Goal: Task Accomplishment & Management: Complete application form

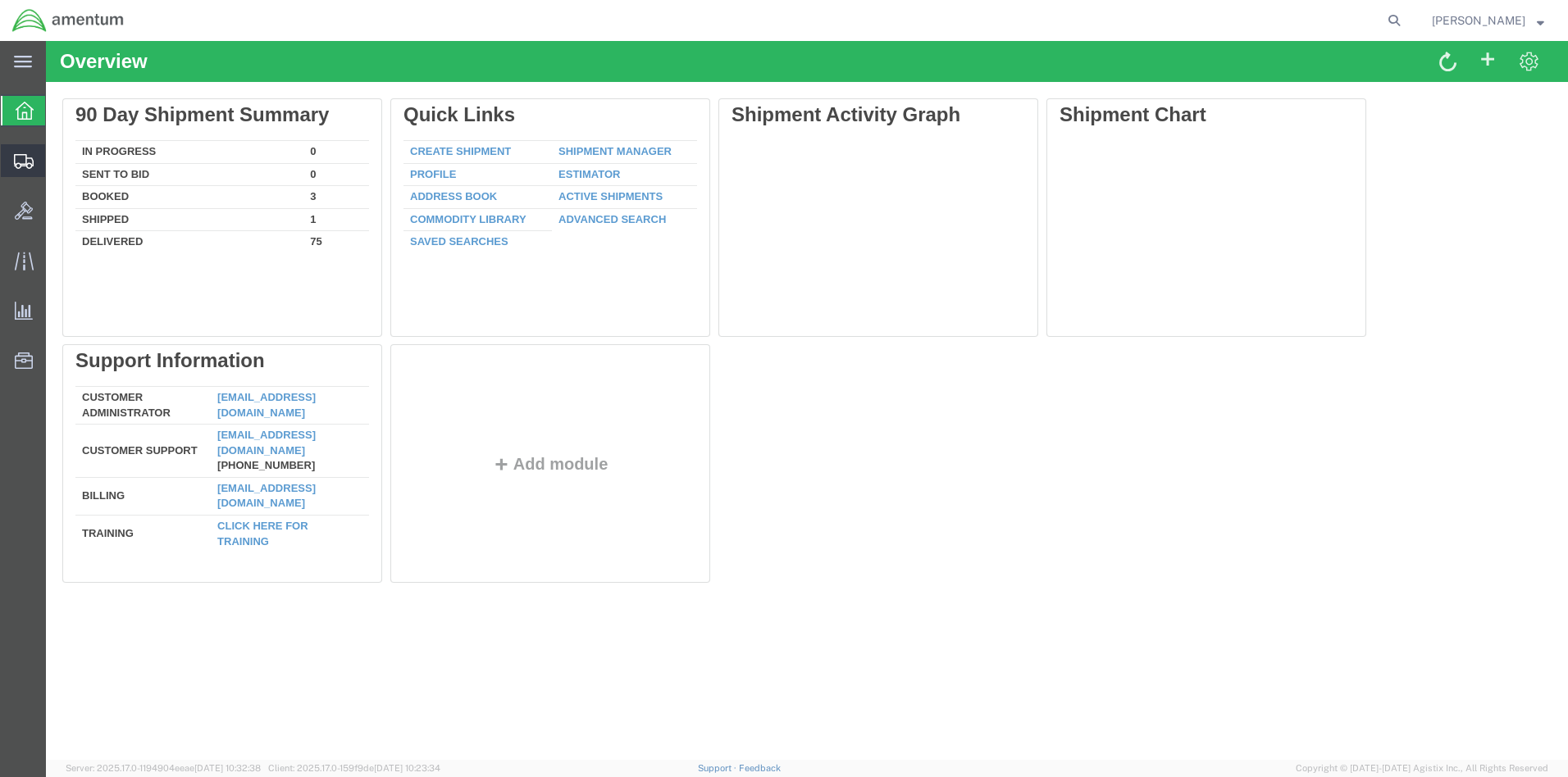
click at [0, 0] on span "Create Shipment" at bounding box center [0, 0] width 0 height 0
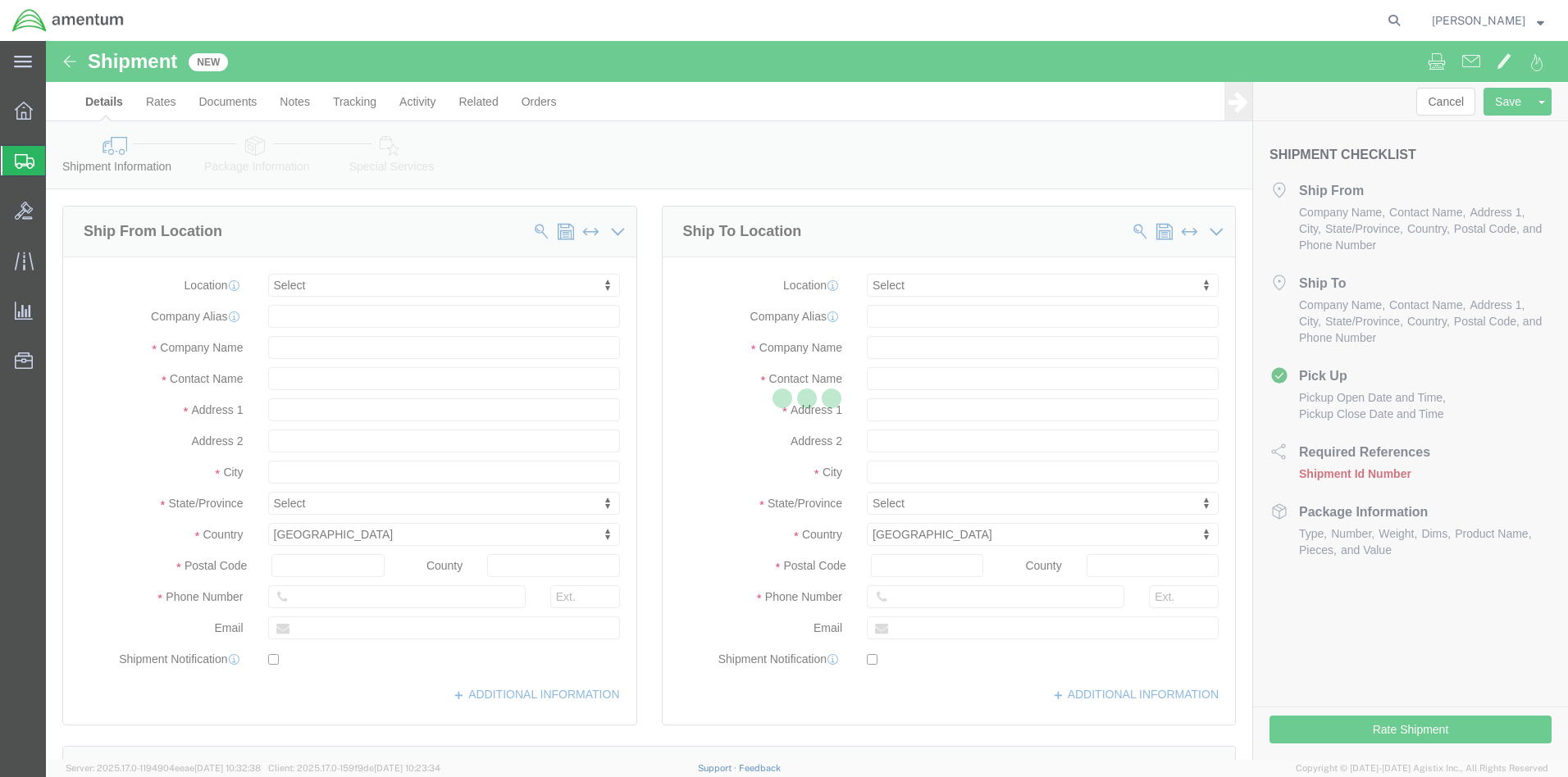
select select
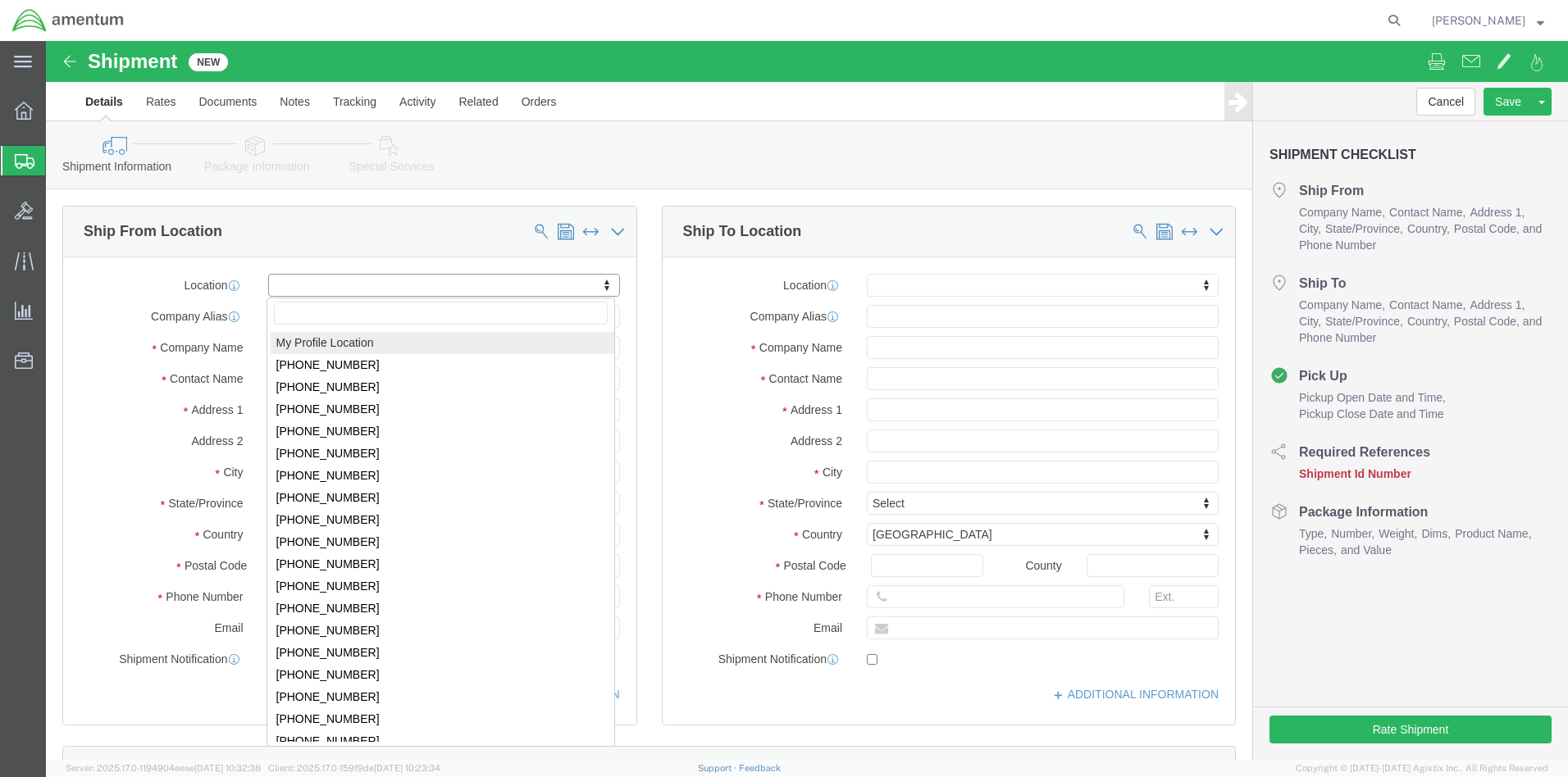
click body "Shipment New Details Rates Documents Notes Tracking Activity Related Orders Can…"
select select "MYPROFILE"
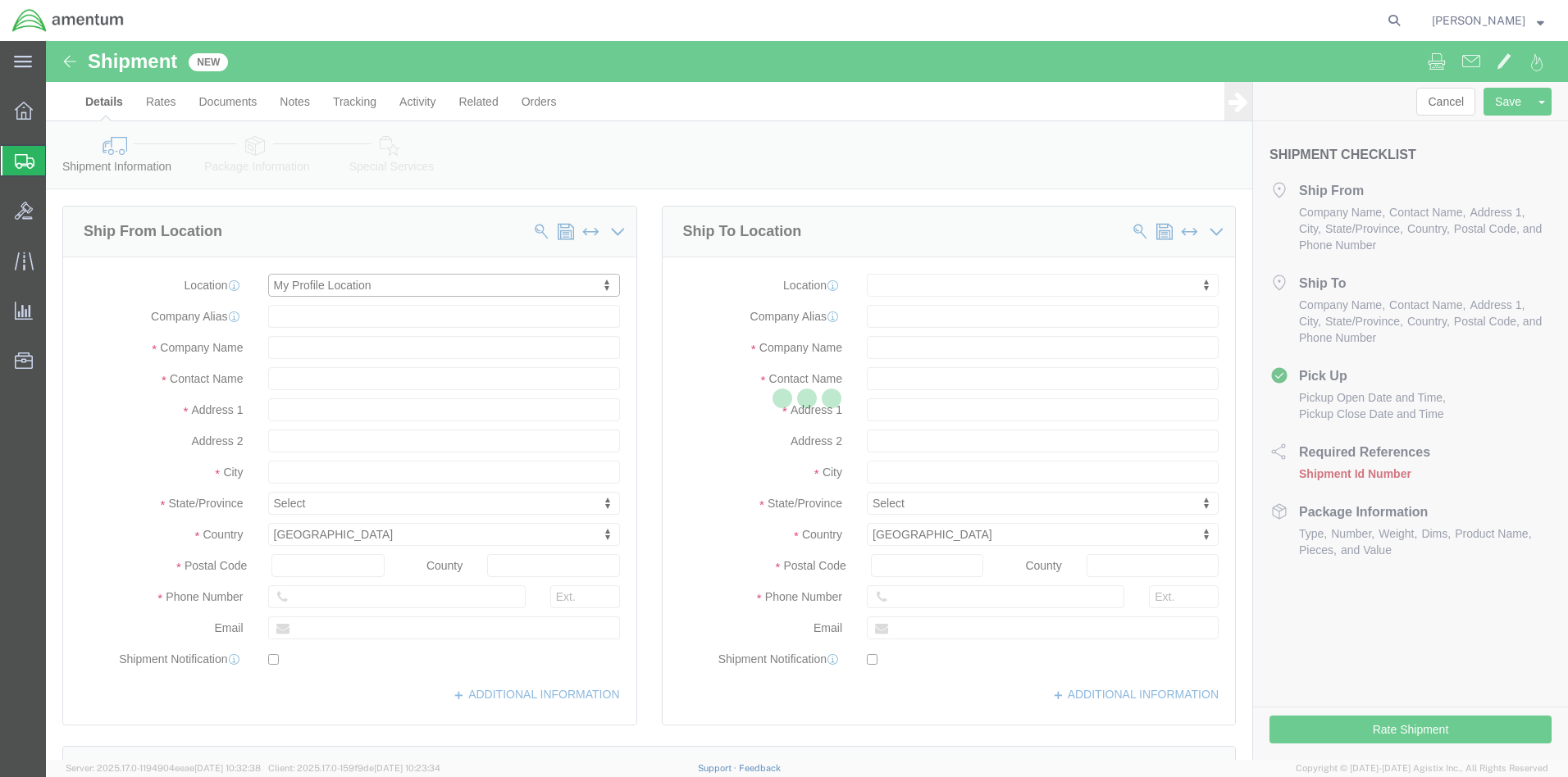
select select "FL"
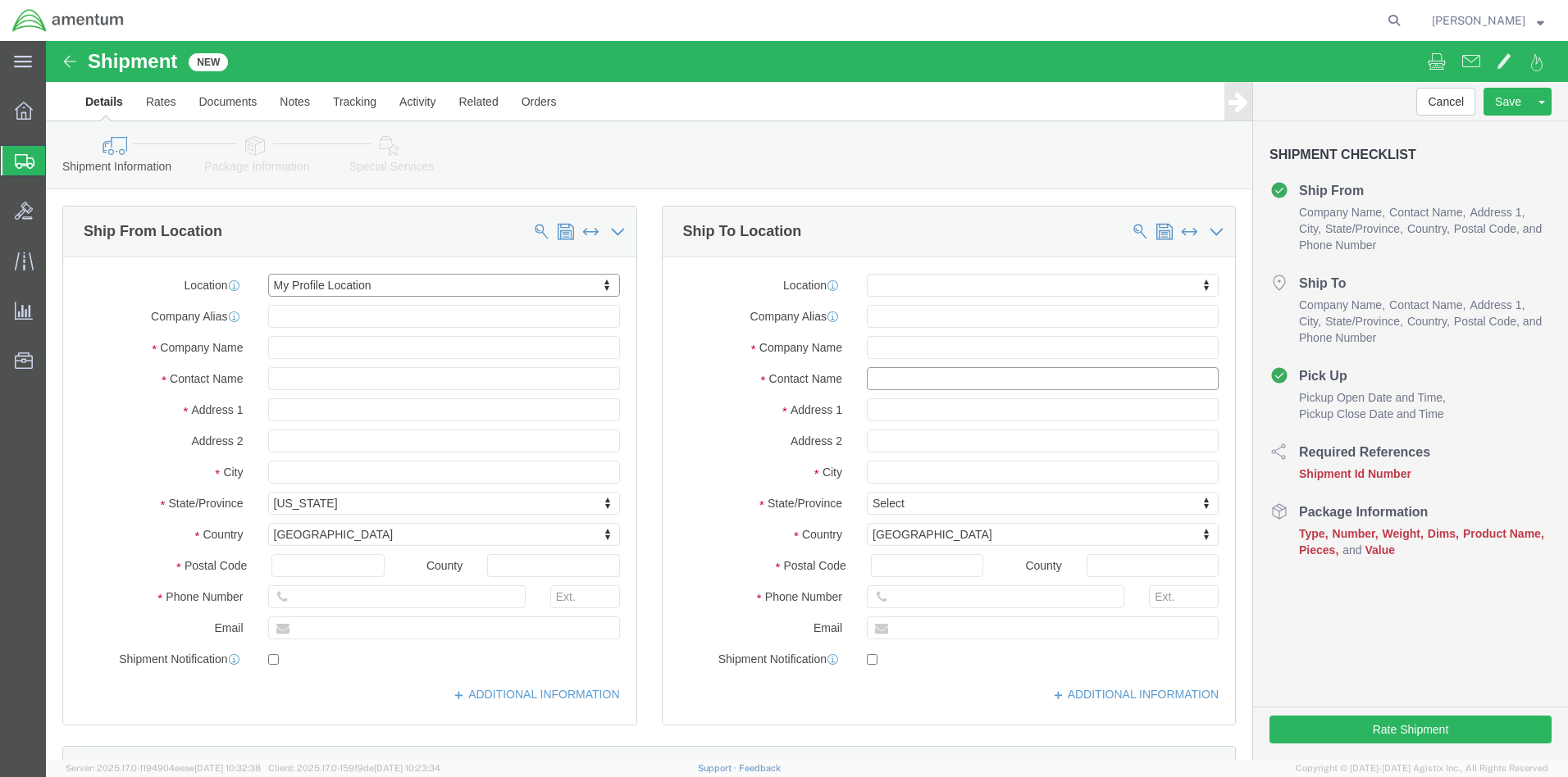
click input "text"
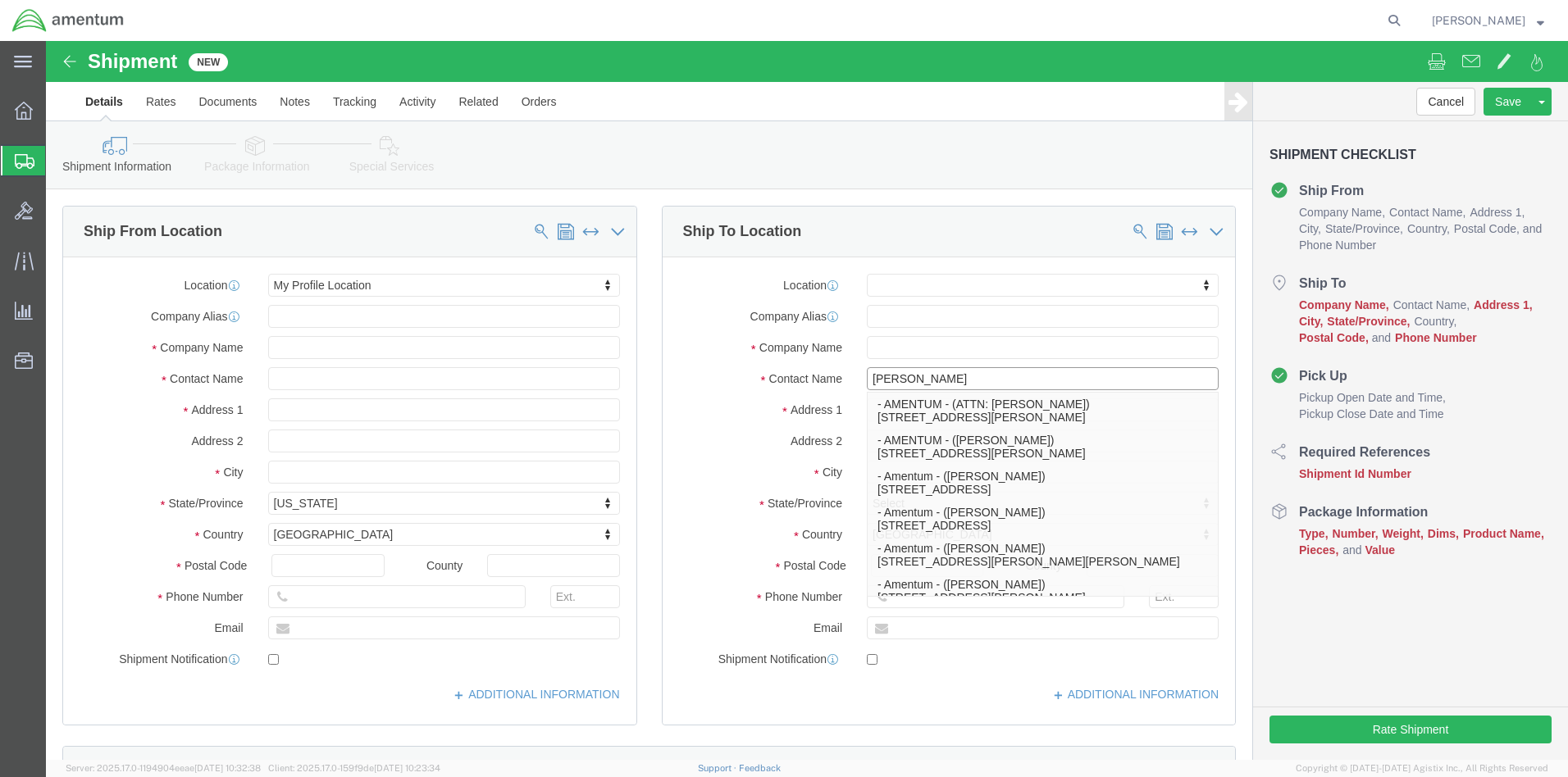
type input "[PERSON_NAME]"
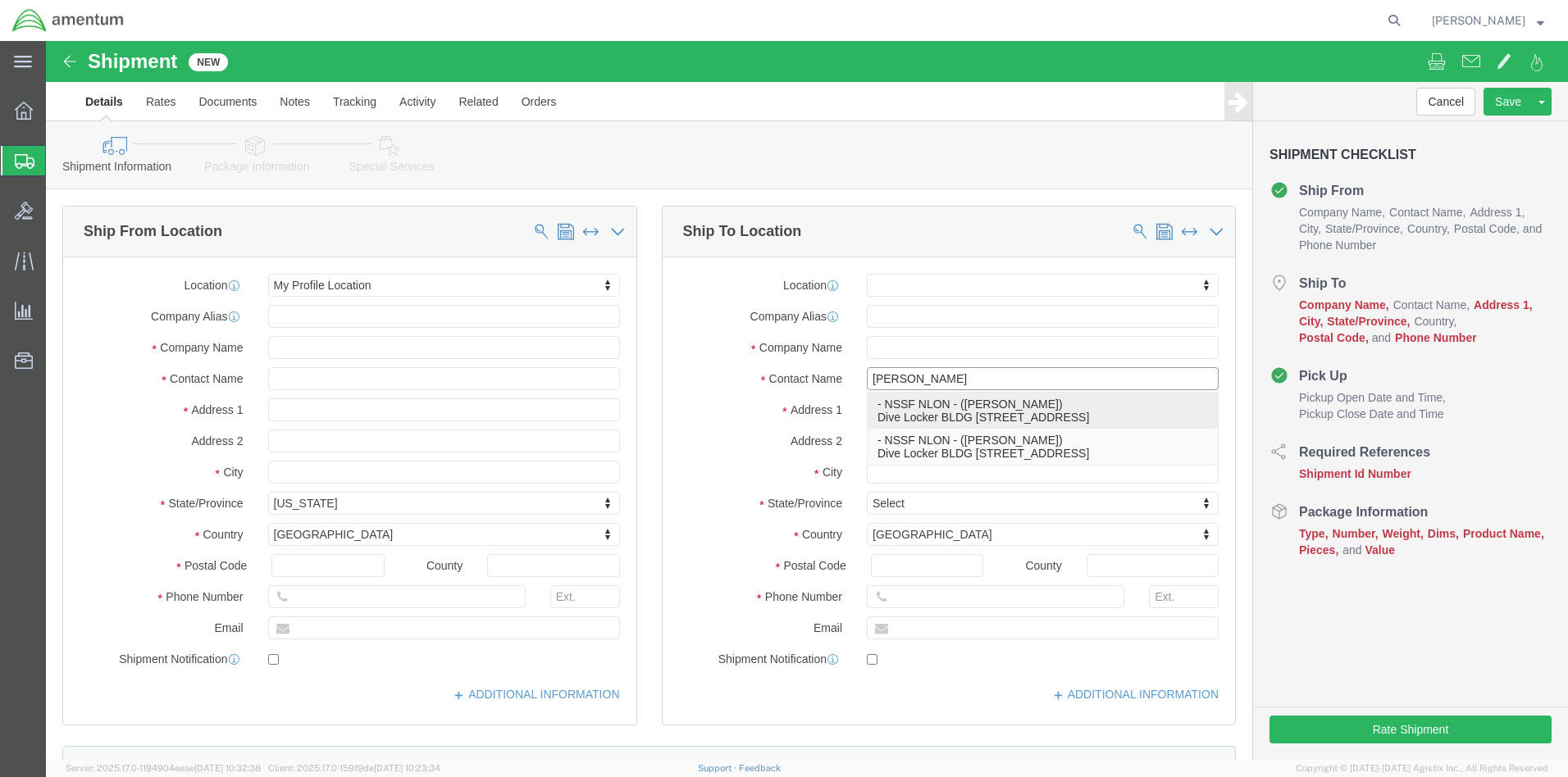
click p "- NSSF NLON - ([PERSON_NAME]) Dive Locker BLDG [STREET_ADDRESS]"
select select "CT"
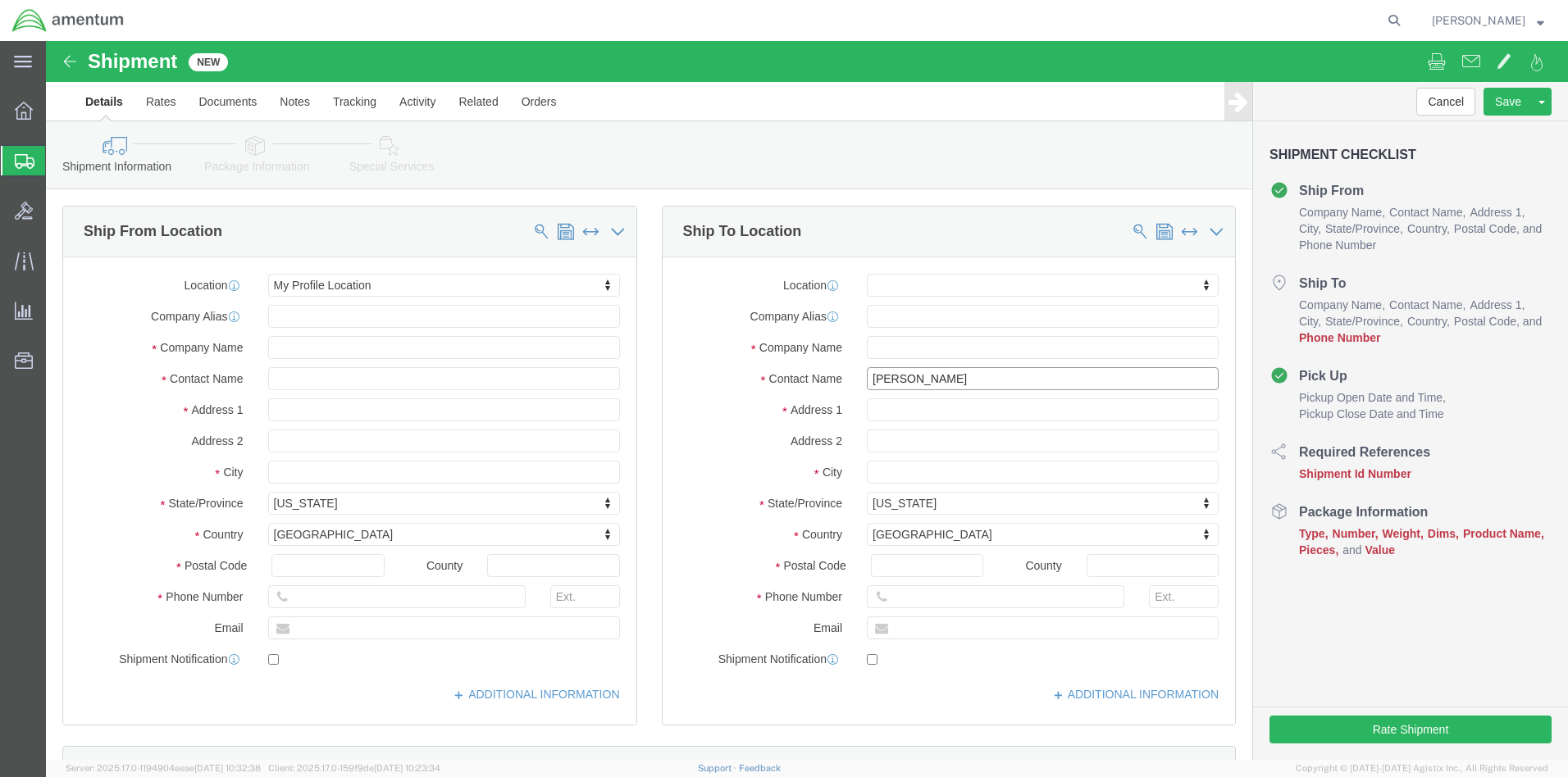
type input "[PERSON_NAME]"
click input "text"
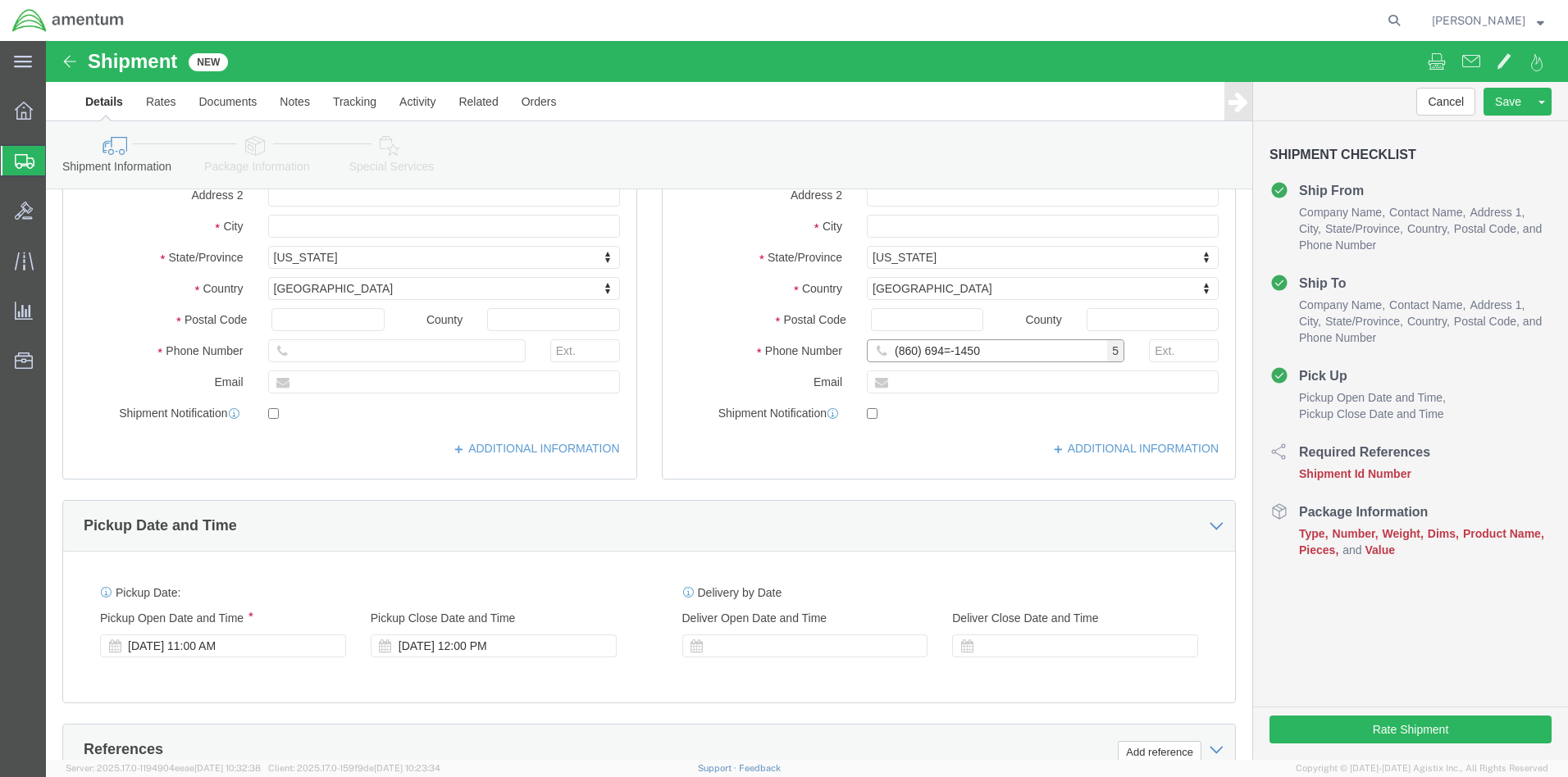
type input "(860) 694=-1450"
click input "text"
type input "[PERSON_NAME][EMAIL_ADDRESS][PERSON_NAME][DOMAIN_NAME]"
click div "[DATE] 12:00 PM"
type input "4:00 PM"
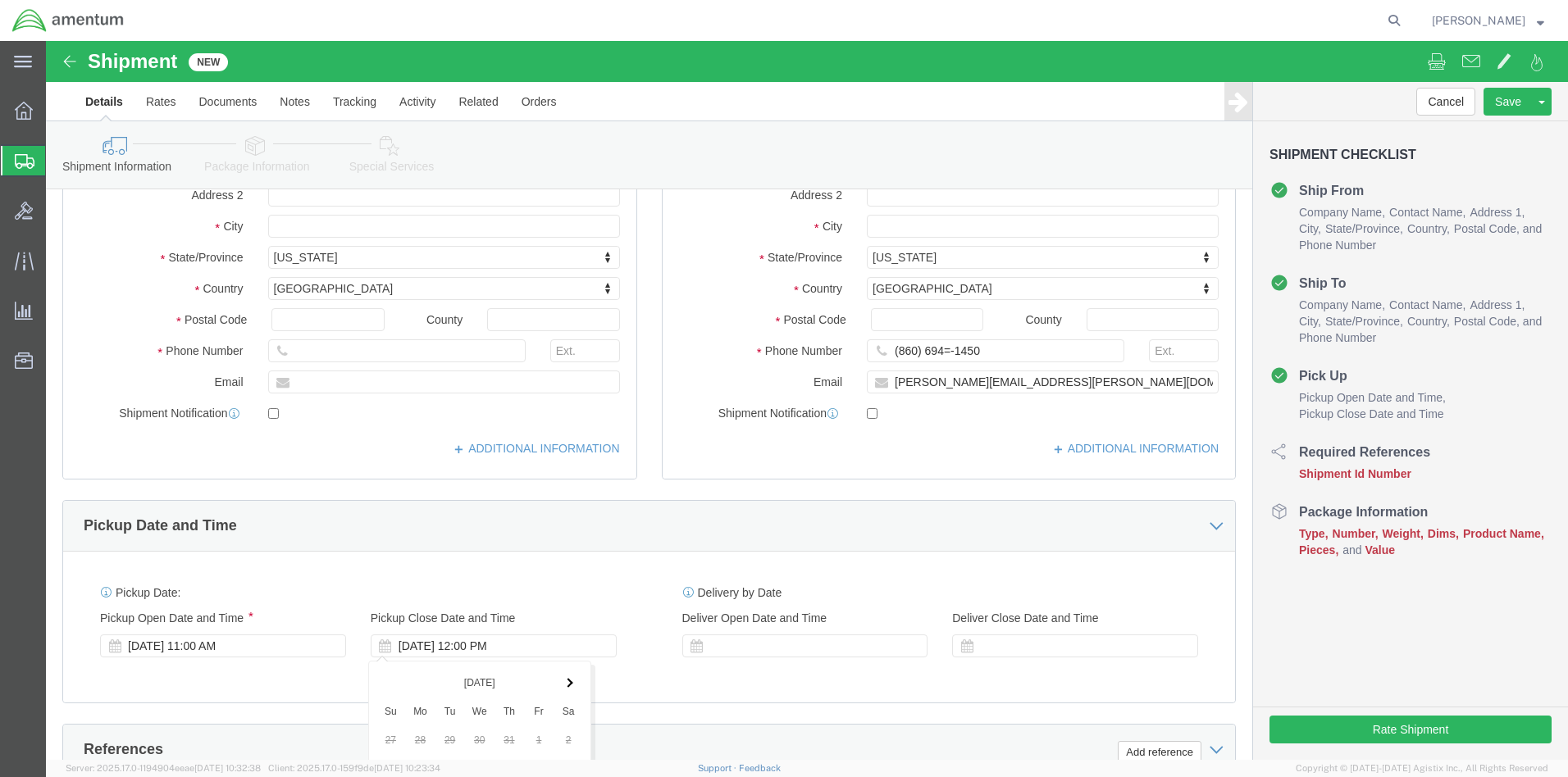
click button "Apply"
click input "text"
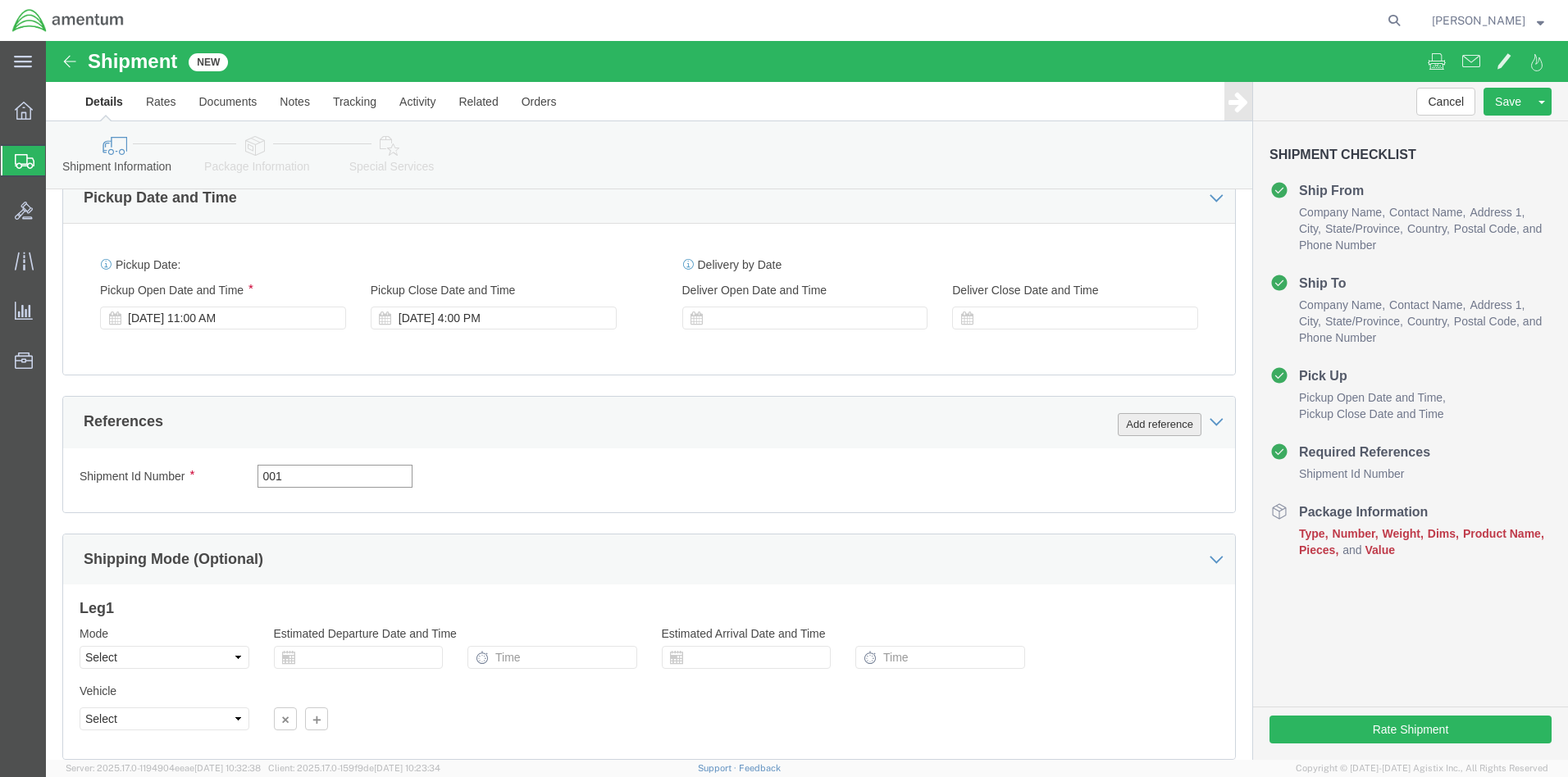
type input "001"
click button "Add reference"
select select "DEPT"
click input "text"
type input "ASutec"
